Goal: Task Accomplishment & Management: Use online tool/utility

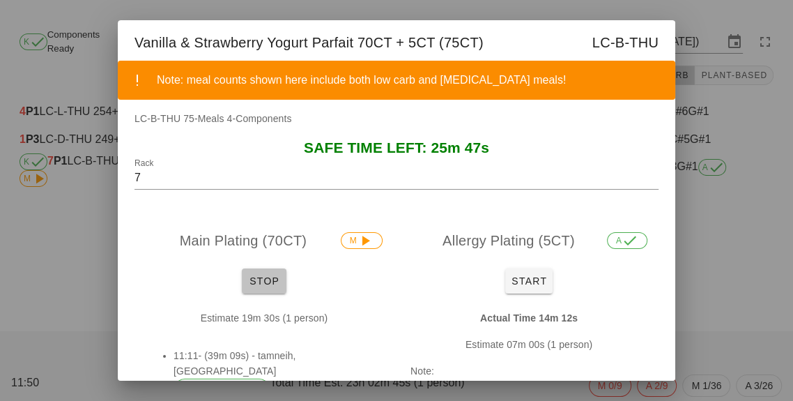
click at [255, 281] on span "Stop" at bounding box center [263, 280] width 33 height 11
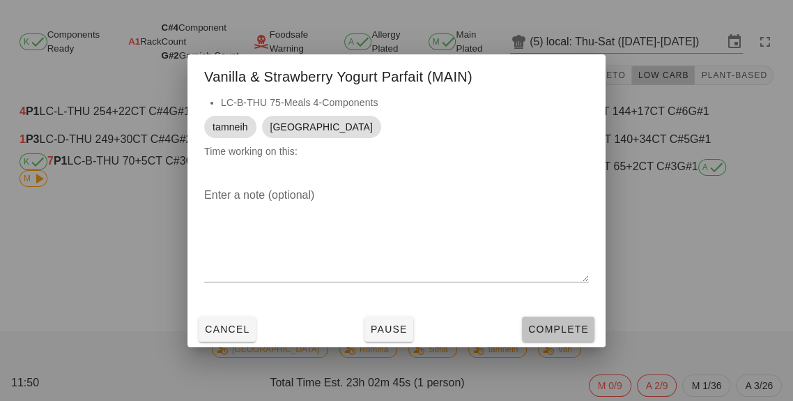
click at [563, 335] on span "Complete" at bounding box center [558, 328] width 61 height 11
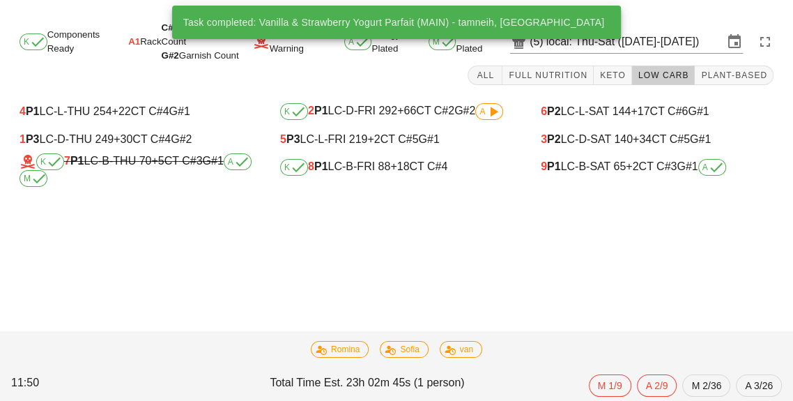
click at [568, 173] on div "9 P1 LC-B-SAT 65 +2 CT C#3 G#1 A" at bounding box center [657, 167] width 233 height 17
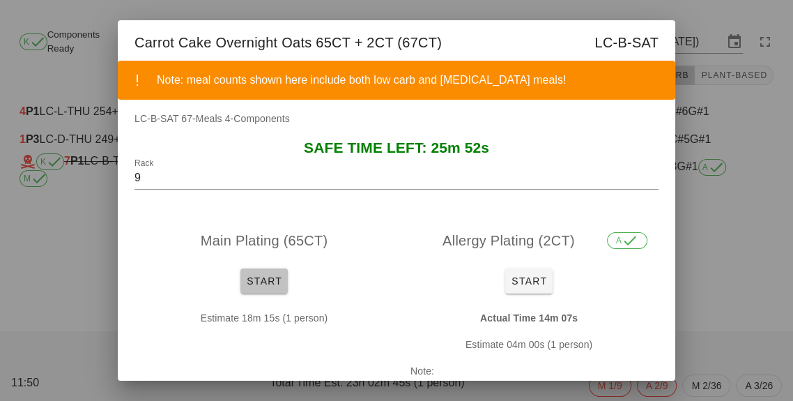
click at [282, 293] on button "Start" at bounding box center [263, 280] width 47 height 25
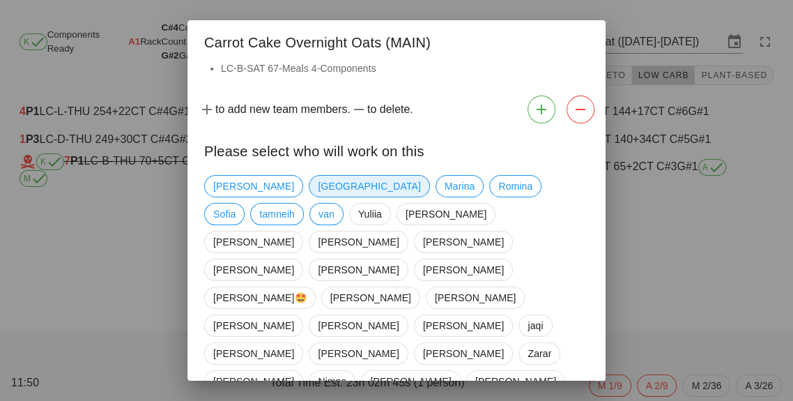
click at [309, 190] on span "[GEOGRAPHIC_DATA]" at bounding box center [369, 186] width 121 height 22
click at [445, 197] on span "Marina" at bounding box center [460, 186] width 30 height 21
click at [295, 204] on span "tamneih" at bounding box center [277, 214] width 36 height 21
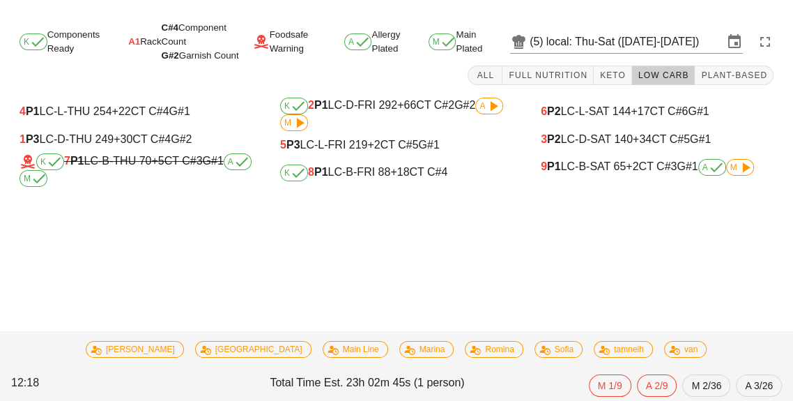
click at [755, 171] on div "9 P1 LC-B-SAT 65 +2 CT C#3 G#1 A M" at bounding box center [657, 167] width 233 height 17
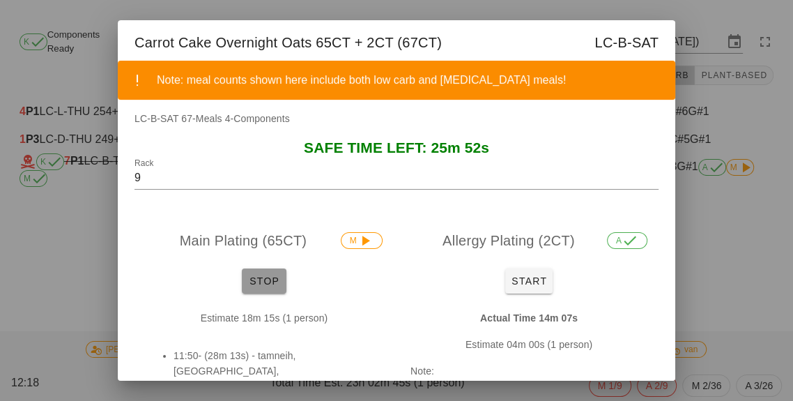
click at [273, 280] on span "Stop" at bounding box center [263, 280] width 33 height 11
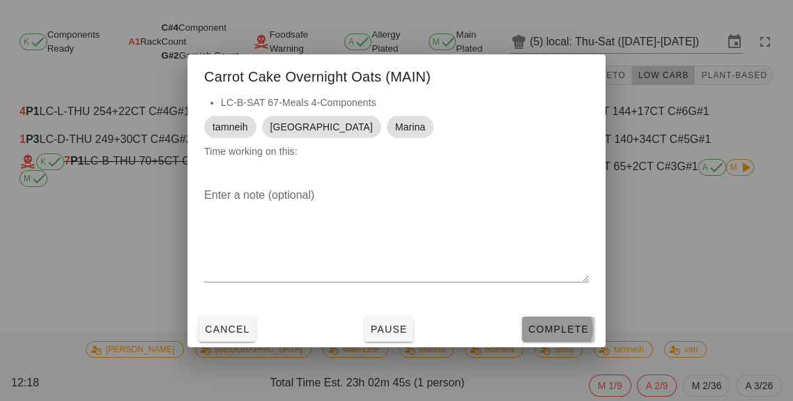
click at [563, 335] on span "Complete" at bounding box center [558, 328] width 61 height 11
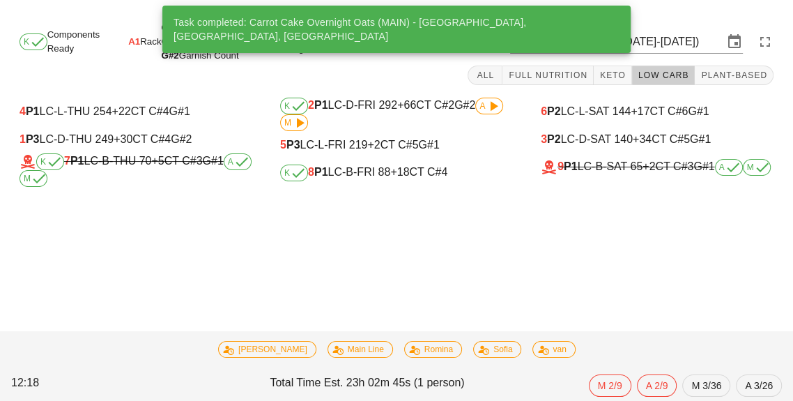
click at [630, 98] on div "6 P2 LC-L-SAT 144 +17 CT C#6 G#1" at bounding box center [657, 112] width 255 height 28
click at [609, 84] on button "Keto" at bounding box center [613, 76] width 38 height 20
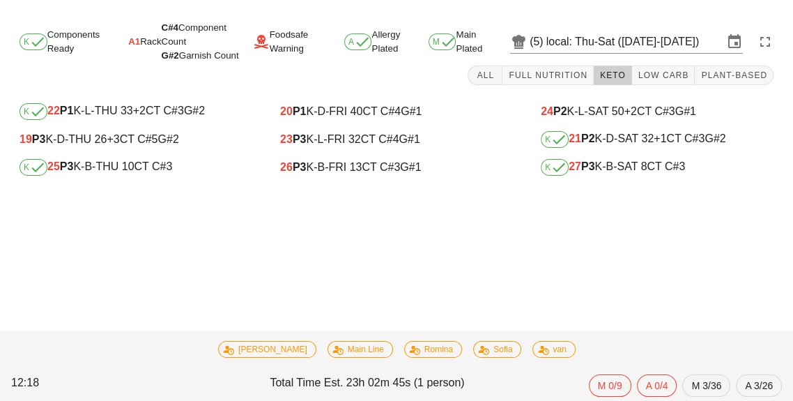
click at [116, 165] on div "K 25 P3 K-B-THU 10 CT C#3" at bounding box center [136, 167] width 233 height 17
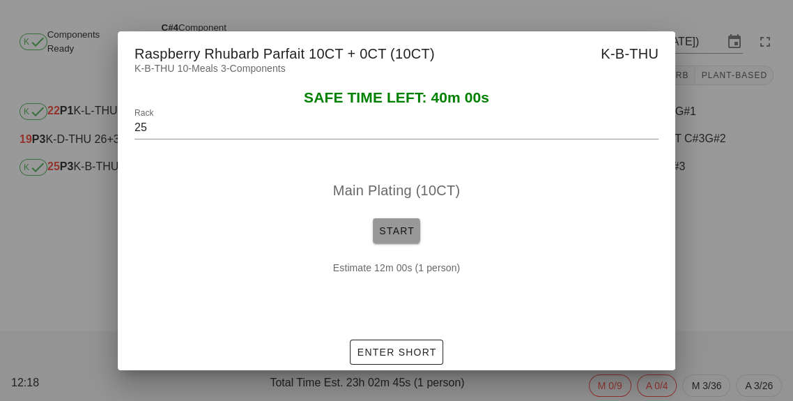
click at [385, 243] on button "Start" at bounding box center [396, 230] width 47 height 25
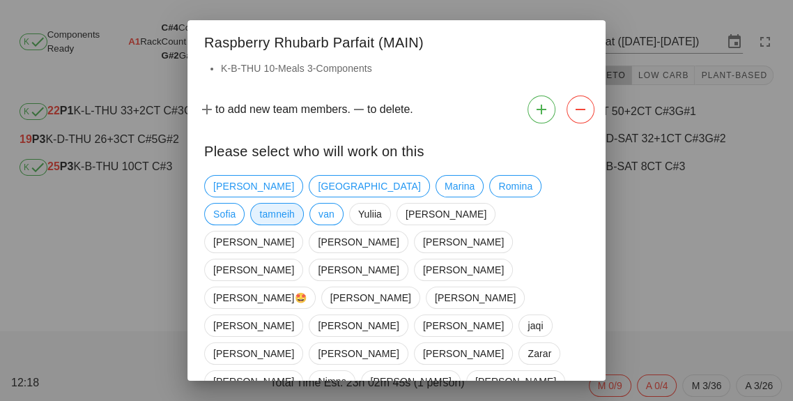
click at [295, 204] on span "tamneih" at bounding box center [277, 214] width 36 height 21
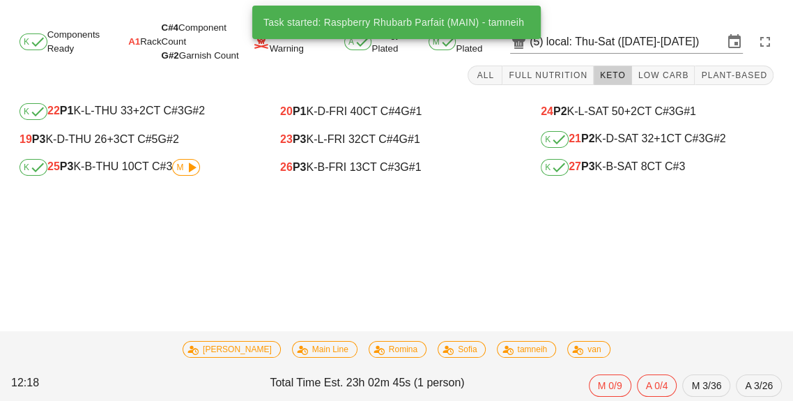
click at [629, 175] on div "K 27 P3 K-B-SAT 8 CT C#3" at bounding box center [657, 167] width 233 height 17
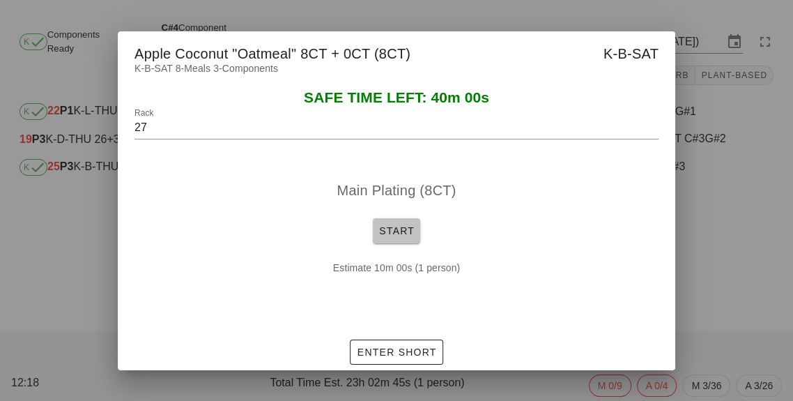
click at [413, 236] on span "Start" at bounding box center [396, 230] width 36 height 11
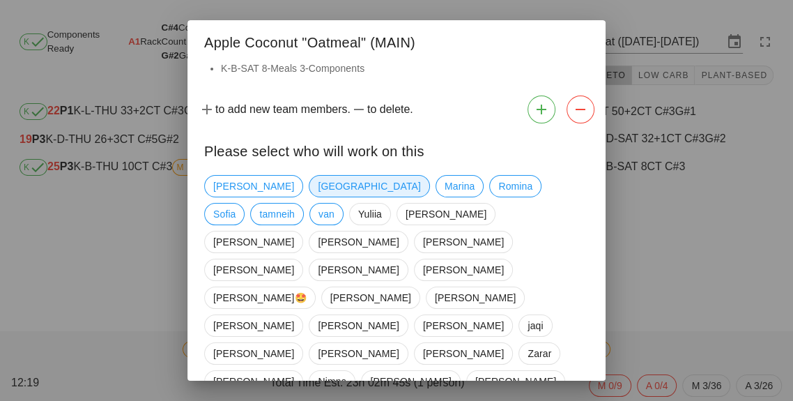
click at [318, 187] on span "[GEOGRAPHIC_DATA]" at bounding box center [369, 186] width 102 height 21
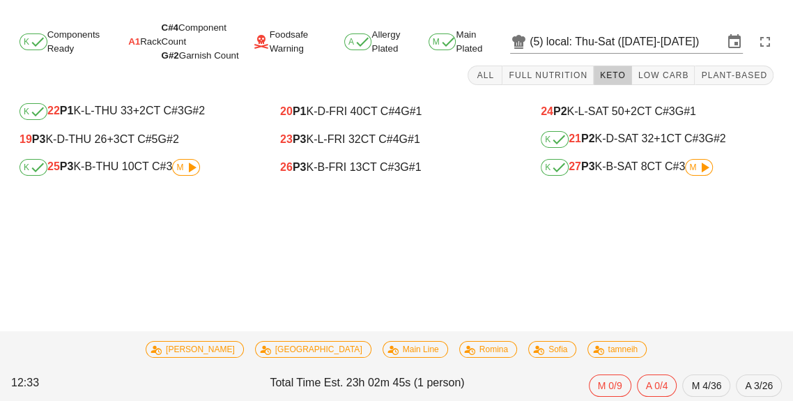
click at [703, 165] on icon at bounding box center [704, 167] width 17 height 17
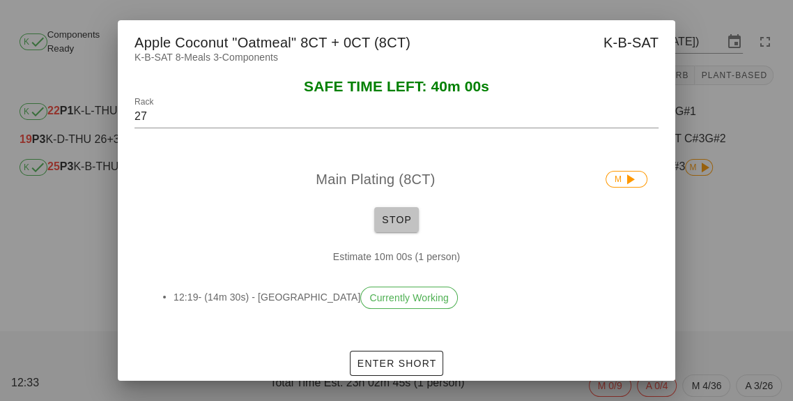
click at [411, 232] on button "Stop" at bounding box center [396, 219] width 45 height 25
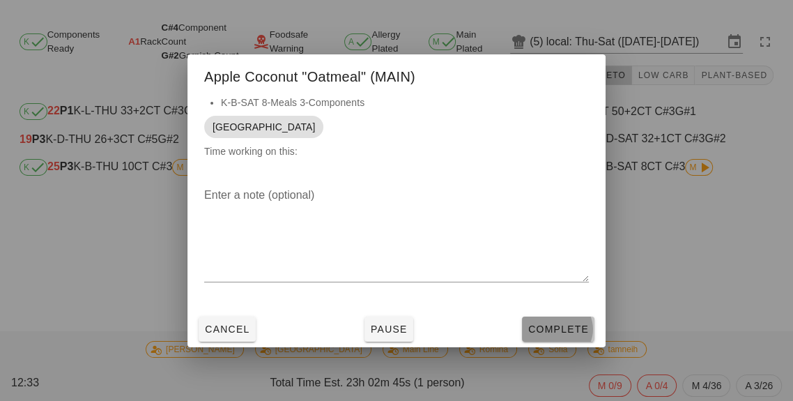
click at [565, 335] on span "Complete" at bounding box center [558, 328] width 61 height 11
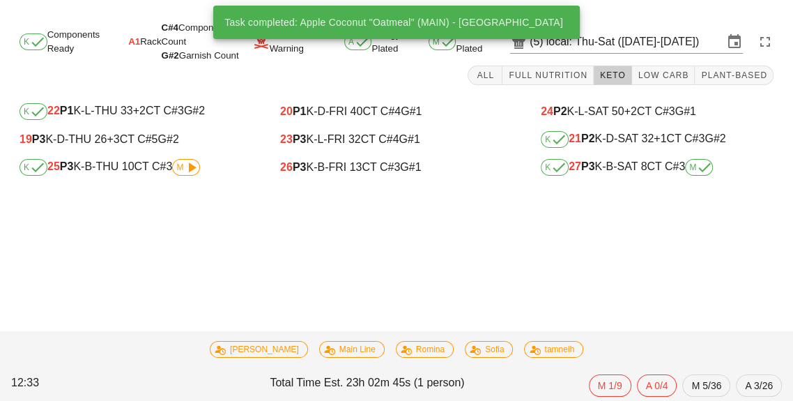
click at [188, 159] on span "M" at bounding box center [186, 167] width 28 height 17
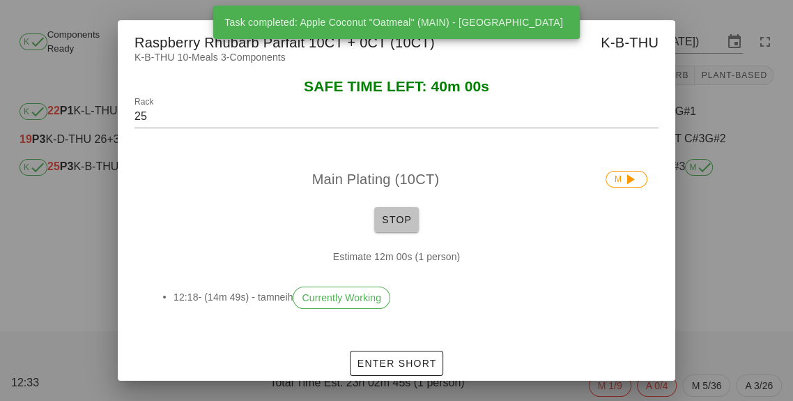
click at [377, 232] on button "Stop" at bounding box center [396, 219] width 45 height 25
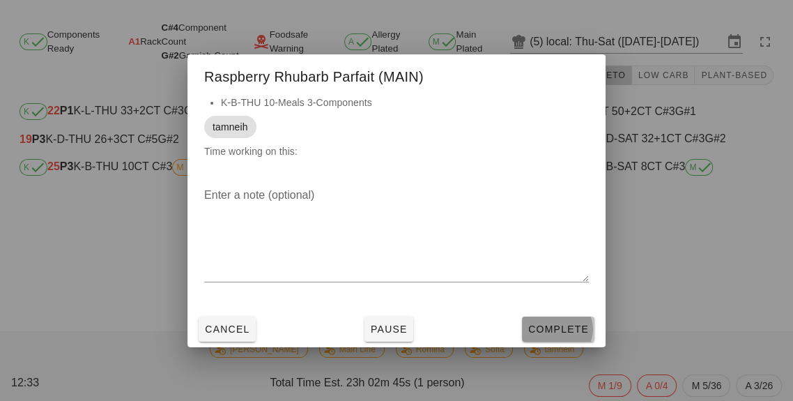
click at [550, 335] on span "Complete" at bounding box center [558, 328] width 61 height 11
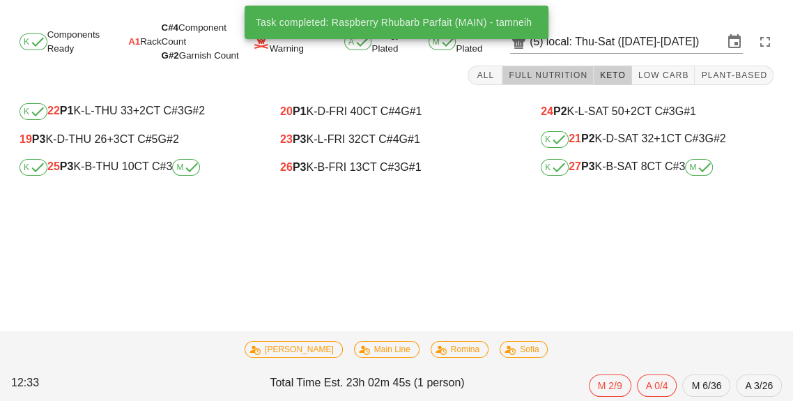
click at [549, 78] on span "Full Nutrition" at bounding box center [547, 75] width 79 height 10
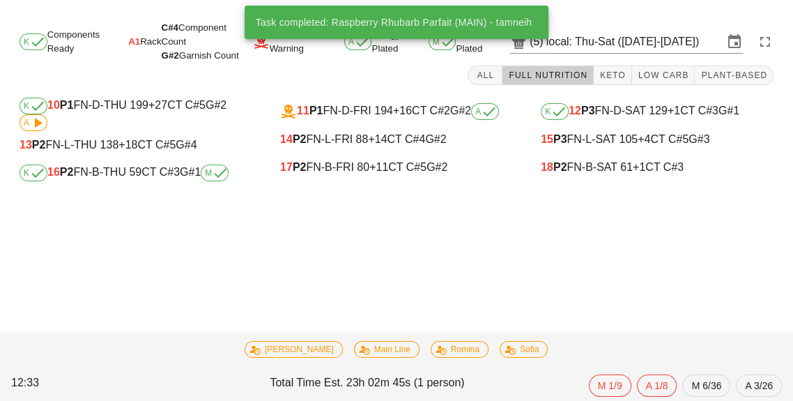
click at [194, 180] on div "K 16 P2 FN-B-THU 59 CT C#3 G#1 M" at bounding box center [136, 173] width 233 height 17
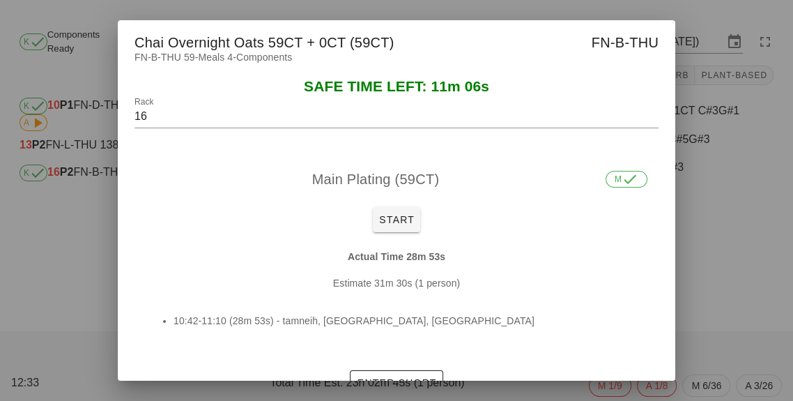
click at [705, 298] on div at bounding box center [396, 200] width 793 height 401
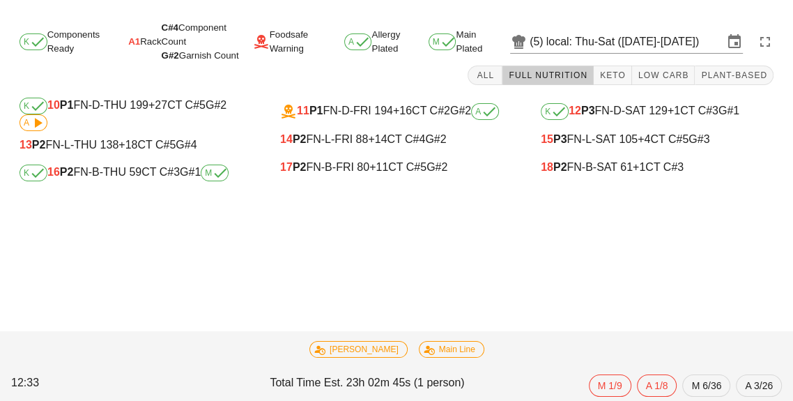
click at [588, 169] on div "18 P2 FN-B-SAT 61 +1 CT C#3" at bounding box center [657, 167] width 233 height 13
type input "18"
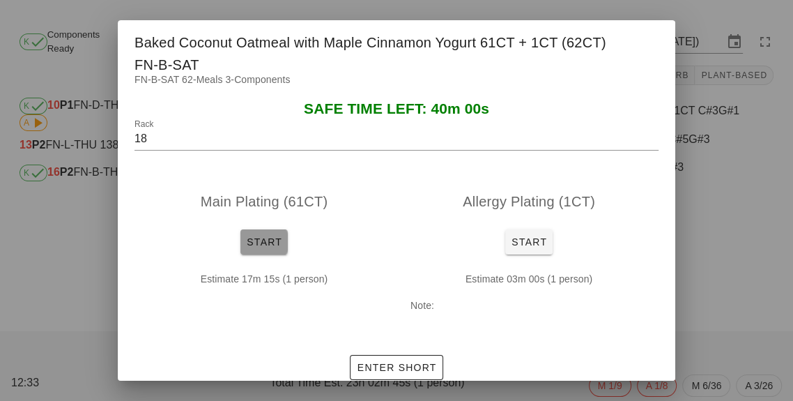
click at [254, 247] on span "Start" at bounding box center [264, 241] width 36 height 11
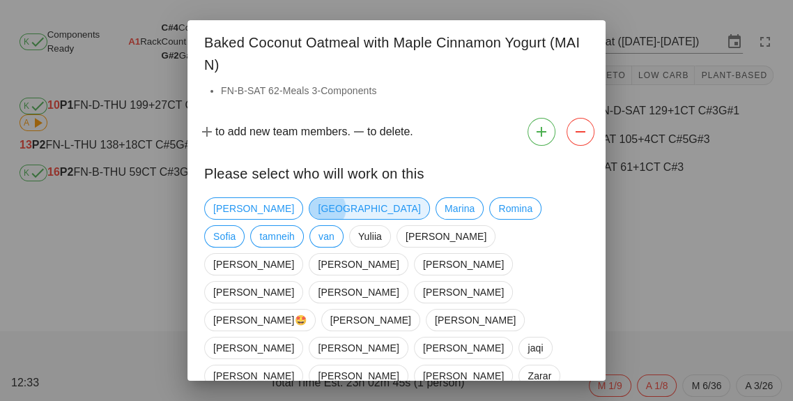
click at [318, 216] on span "[GEOGRAPHIC_DATA]" at bounding box center [369, 208] width 102 height 21
click at [445, 213] on span "Marina" at bounding box center [460, 208] width 30 height 21
click at [295, 226] on span "tamneih" at bounding box center [277, 236] width 36 height 21
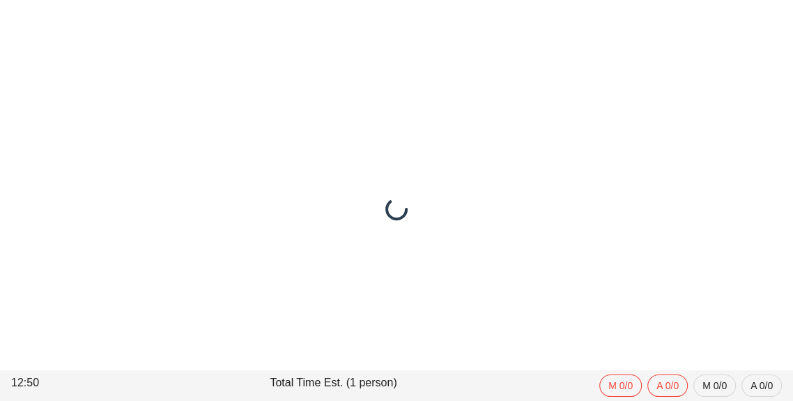
click at [561, 309] on div at bounding box center [396, 209] width 793 height 384
click at [551, 319] on div at bounding box center [396, 209] width 793 height 384
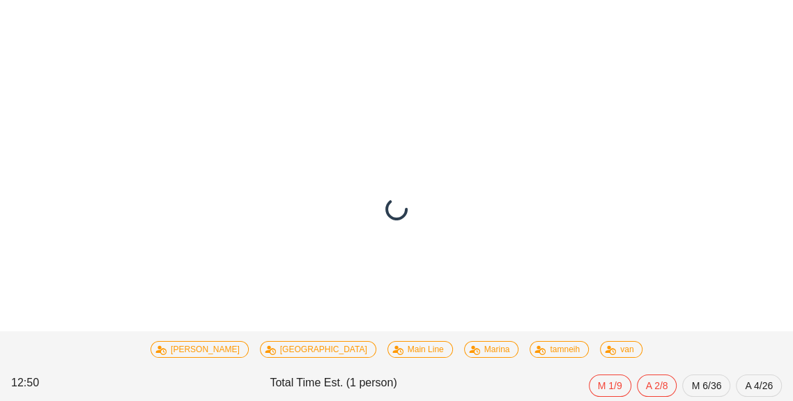
click at [520, 245] on div at bounding box center [396, 209] width 793 height 384
click at [63, 40] on div at bounding box center [396, 209] width 793 height 384
click at [57, 48] on div at bounding box center [396, 209] width 793 height 384
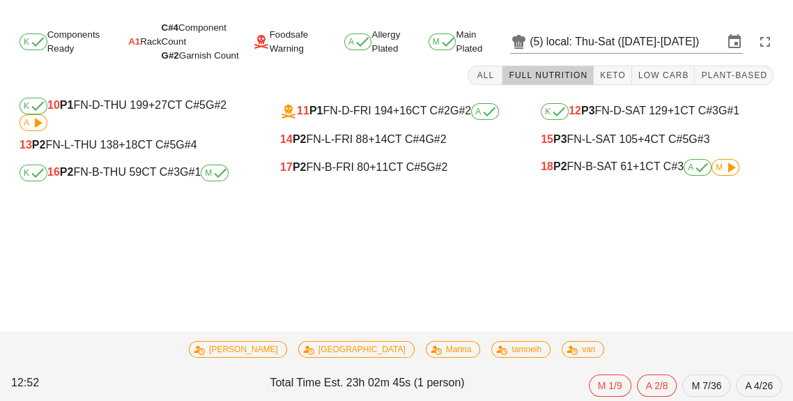
click at [717, 140] on div "15 P3 FN-L-SAT 105 +4 CT C#5 G#3" at bounding box center [657, 139] width 233 height 13
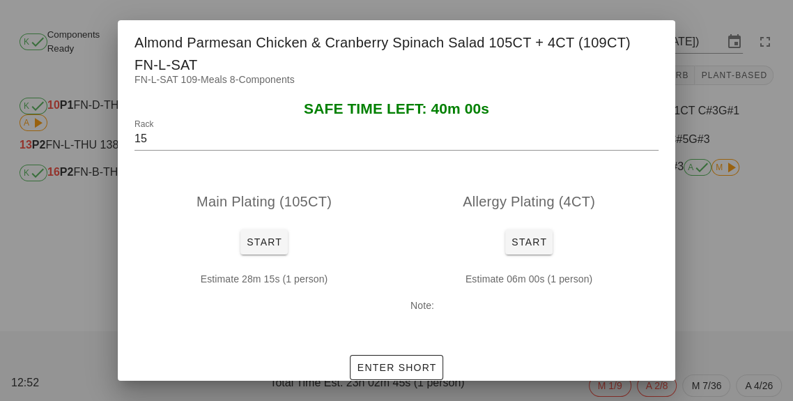
click at [721, 318] on div at bounding box center [396, 200] width 793 height 401
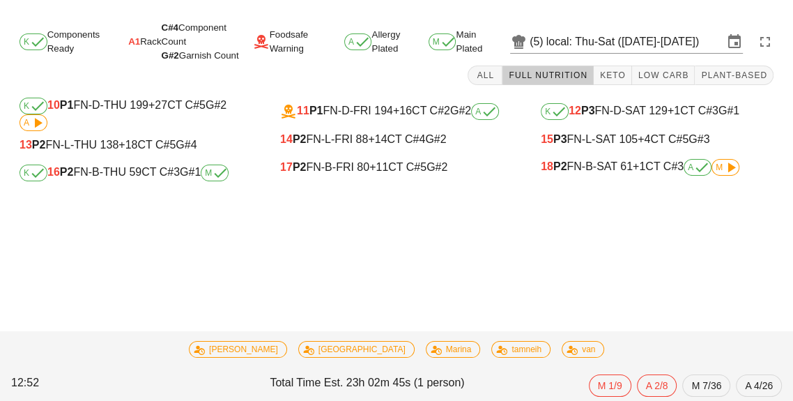
click at [699, 330] on div "Task completed: Beef Bourguignon with Yam Mash & Bacon (MAIN) - Main Line K Com…" at bounding box center [396, 209] width 793 height 384
click at [738, 166] on icon at bounding box center [731, 167] width 17 height 17
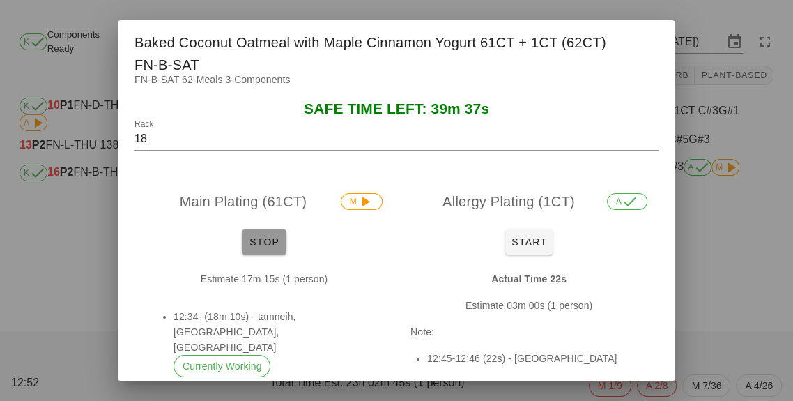
click at [262, 247] on span "Stop" at bounding box center [263, 241] width 33 height 11
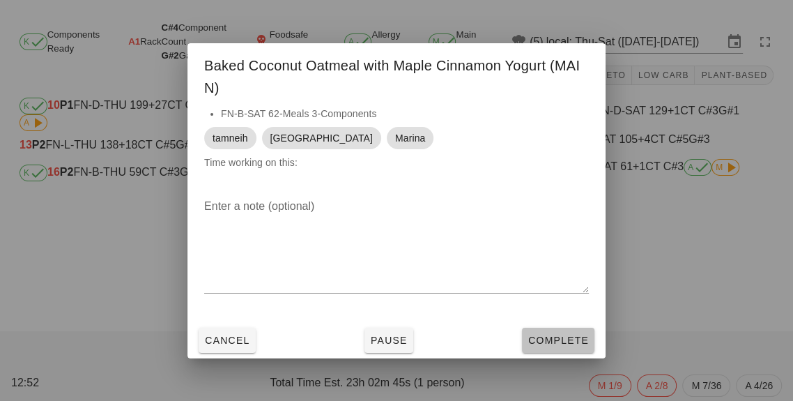
click at [564, 353] on button "Complete" at bounding box center [558, 340] width 72 height 25
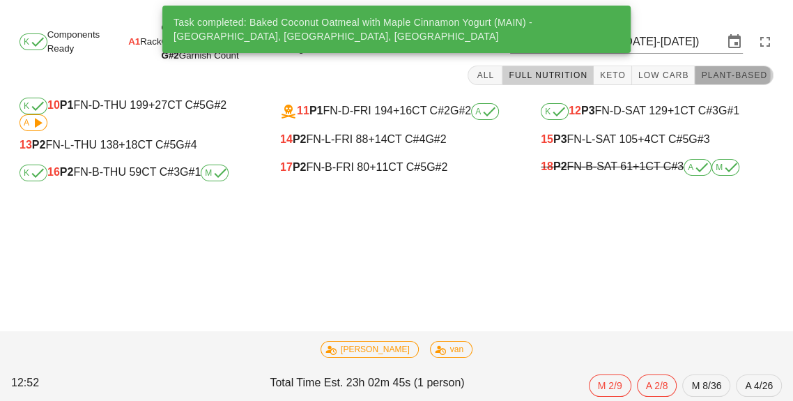
click at [744, 84] on button "Plant-Based" at bounding box center [734, 76] width 79 height 20
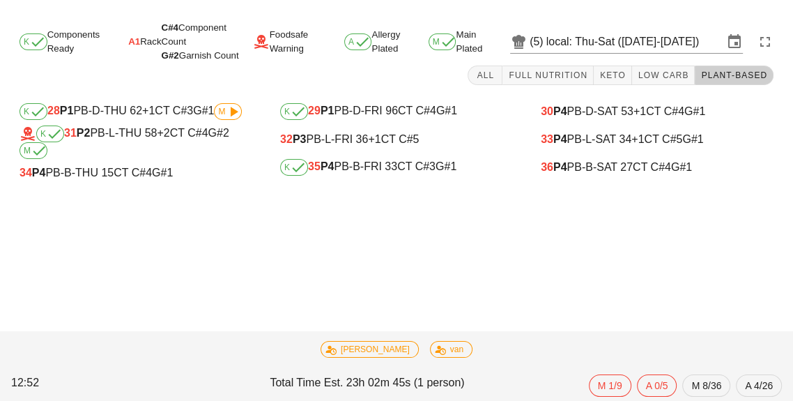
click at [346, 178] on div "K 35 P4 PB-B-FRI 33 CT C#3 G#1" at bounding box center [396, 167] width 255 height 28
click at [385, 161] on div "K 35 P4 PB-B-FRI 33 CT C#3 G#1" at bounding box center [396, 167] width 233 height 17
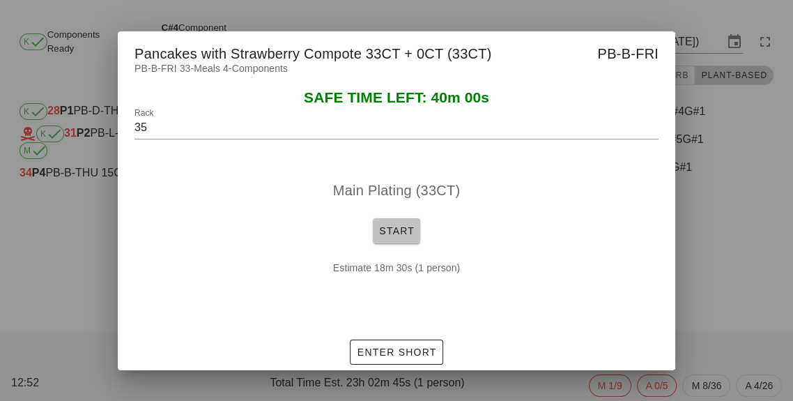
click at [401, 236] on span "Start" at bounding box center [396, 230] width 36 height 11
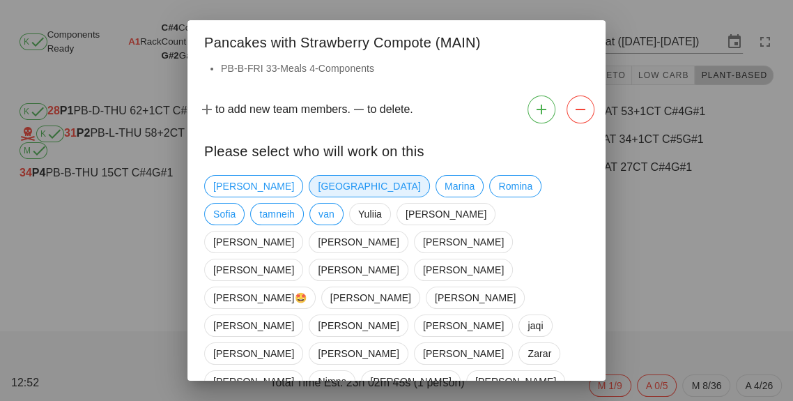
click at [309, 194] on span "[GEOGRAPHIC_DATA]" at bounding box center [369, 186] width 121 height 22
click at [445, 181] on span "Marina" at bounding box center [460, 186] width 30 height 21
click at [295, 204] on span "tamneih" at bounding box center [277, 214] width 36 height 21
click at [533, 400] on div "charlie iran [PERSON_NAME] [PERSON_NAME] [PERSON_NAME] [PERSON_NAME] [PERSON_NA…" at bounding box center [397, 374] width 418 height 410
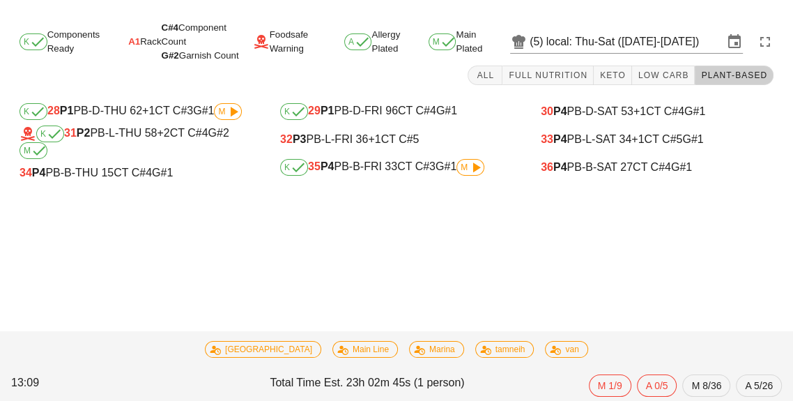
click at [460, 174] on div "K 35 P4 PB-B-FRI 33 CT C#3 G#1 M" at bounding box center [396, 167] width 233 height 17
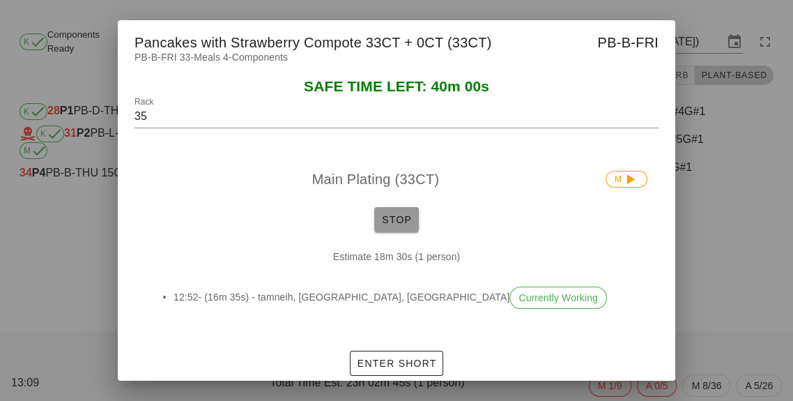
click at [390, 232] on button "Stop" at bounding box center [396, 219] width 45 height 25
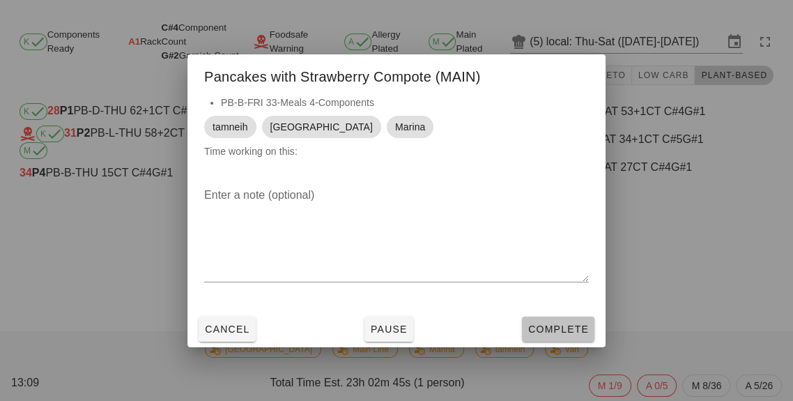
click at [562, 335] on span "Complete" at bounding box center [558, 328] width 61 height 11
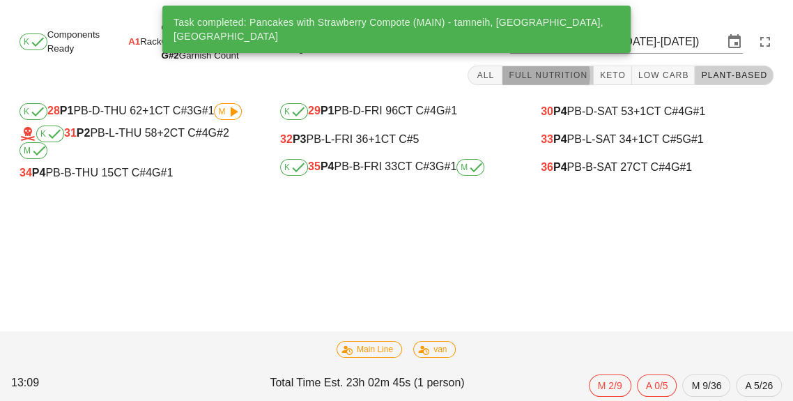
click at [593, 83] on button "Full Nutrition" at bounding box center [548, 76] width 91 height 20
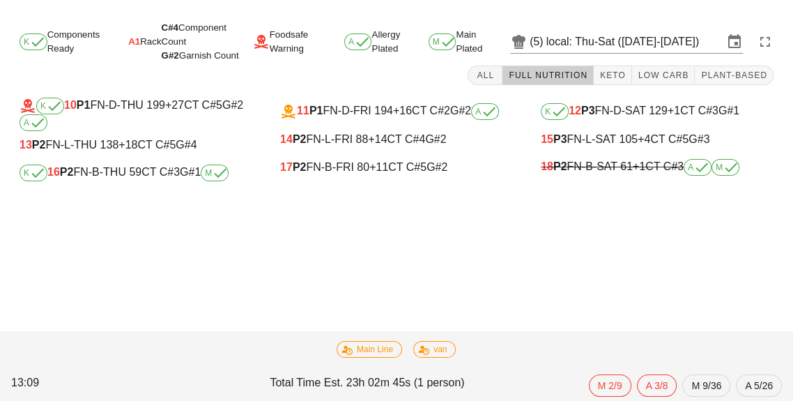
click at [360, 169] on div "17 P2 FN-B-FRI 80 +11 CT C#5 G#2" at bounding box center [396, 167] width 233 height 13
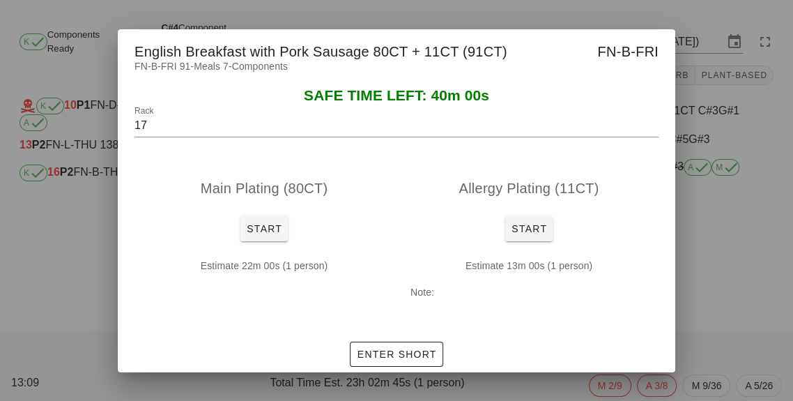
click at [56, 280] on div at bounding box center [396, 200] width 793 height 401
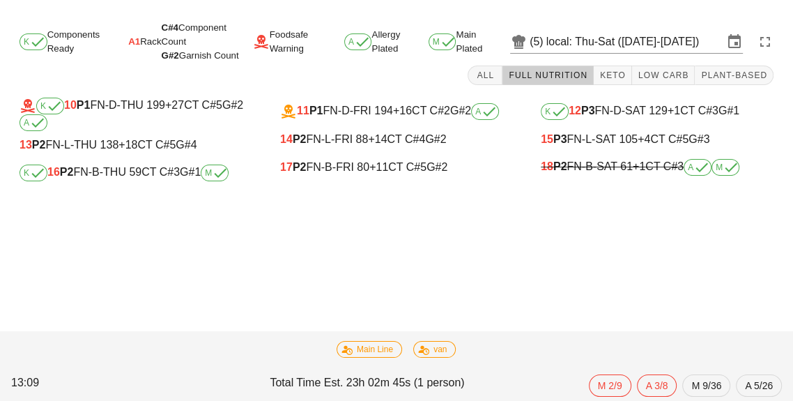
click at [80, 184] on div "K 16 P2 FN-B-THU 59 CT C#3 G#1 M" at bounding box center [135, 173] width 255 height 28
click at [92, 197] on div "K Components Ready A1 Rack C#4 Component Count G#2 Garnish Count Foodsafe Warni…" at bounding box center [396, 109] width 793 height 184
click at [120, 180] on div "K 16 P2 FN-B-THU 59 CT C#3 G#1 M" at bounding box center [136, 173] width 233 height 17
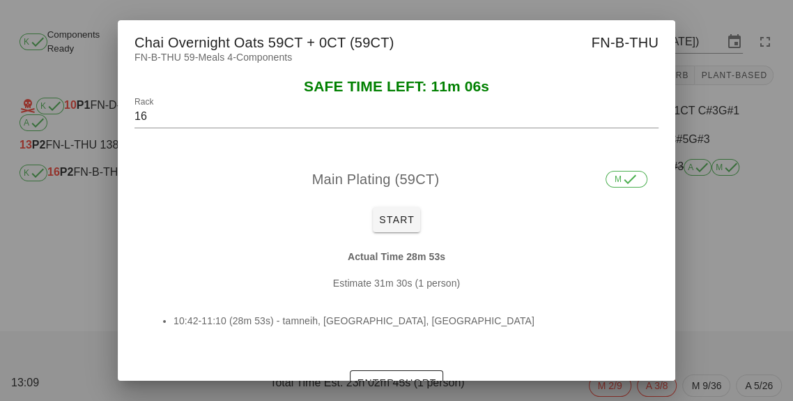
click at [80, 354] on div at bounding box center [396, 200] width 793 height 401
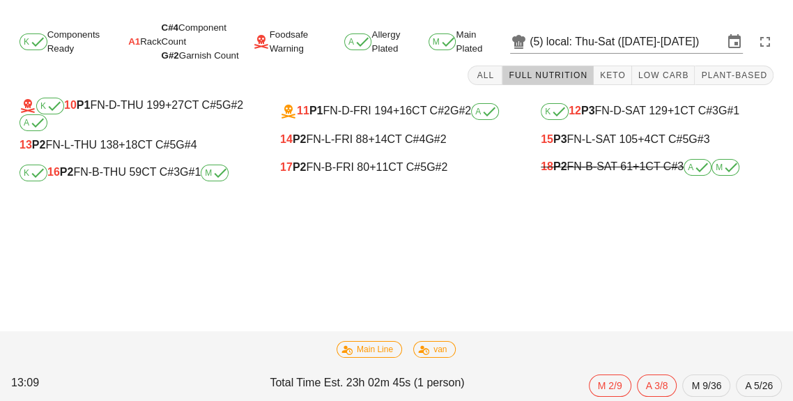
click at [416, 178] on div "17 P2 FN-B-FRI 80 +11 CT C#5 G#2" at bounding box center [396, 167] width 255 height 28
click at [321, 171] on div "17 P2 FN-B-FRI 80 +11 CT C#5 G#2" at bounding box center [396, 167] width 233 height 13
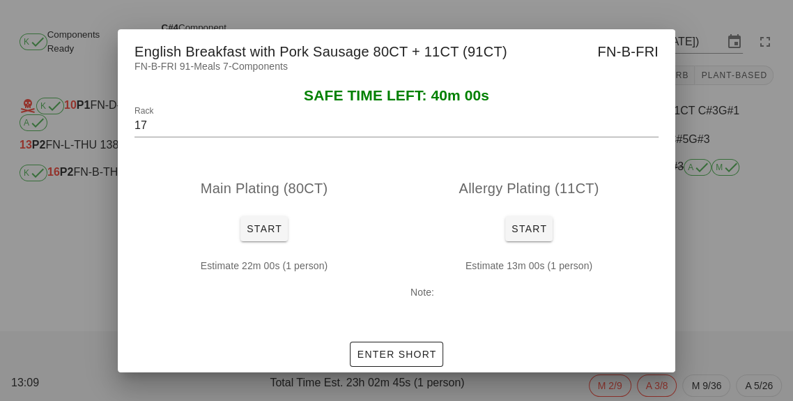
click at [732, 245] on div at bounding box center [396, 200] width 793 height 401
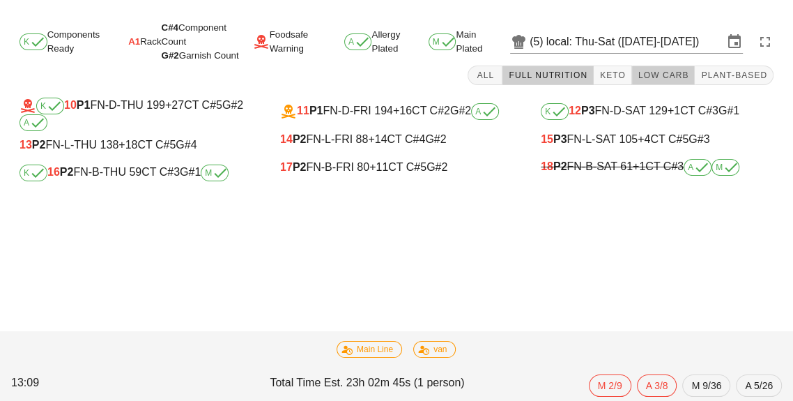
click at [652, 79] on span "Low Carb" at bounding box center [664, 75] width 52 height 10
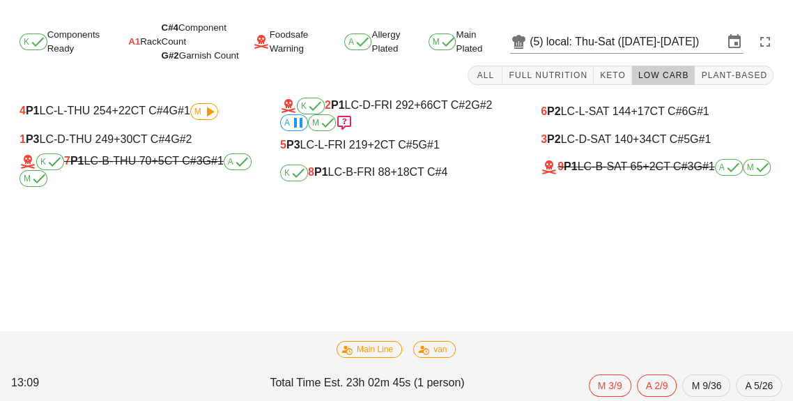
click at [351, 185] on div "K 8 P1 LC-B-FRI 88 +18 CT C#4" at bounding box center [396, 173] width 255 height 28
click at [367, 170] on div "K 8 P1 LC-B-FRI 88 +18 CT C#4" at bounding box center [396, 173] width 233 height 17
type input "8"
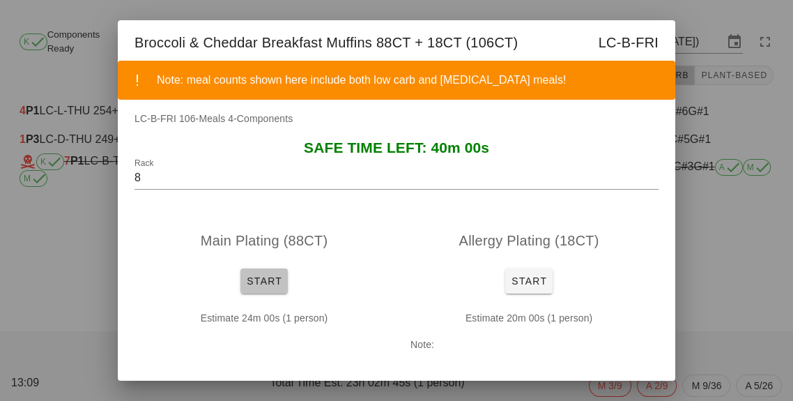
click at [268, 293] on button "Start" at bounding box center [263, 280] width 47 height 25
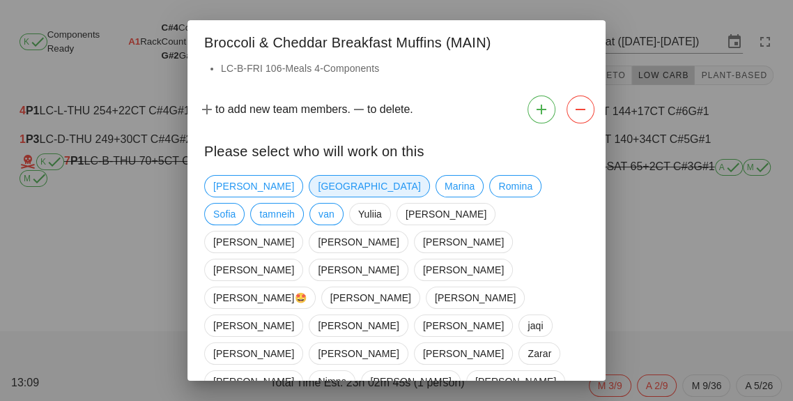
click at [309, 197] on span "[GEOGRAPHIC_DATA]" at bounding box center [369, 186] width 121 height 22
click at [445, 197] on span "Marina" at bounding box center [460, 186] width 30 height 21
click at [295, 204] on span "tamneih" at bounding box center [277, 214] width 36 height 21
